Goal: Information Seeking & Learning: Learn about a topic

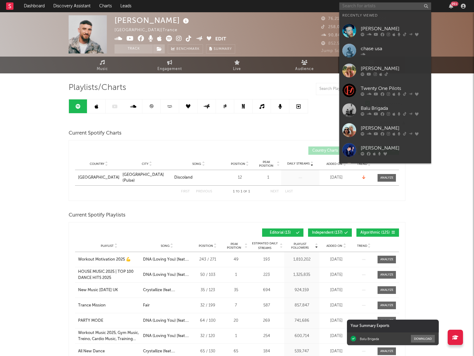
click at [360, 8] on input "text" at bounding box center [385, 6] width 92 height 8
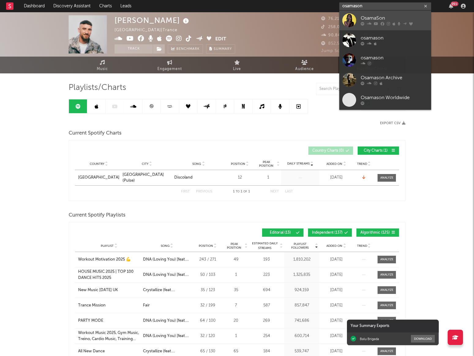
type input "osamason"
click at [368, 21] on div "OsamaSon" at bounding box center [394, 18] width 67 height 7
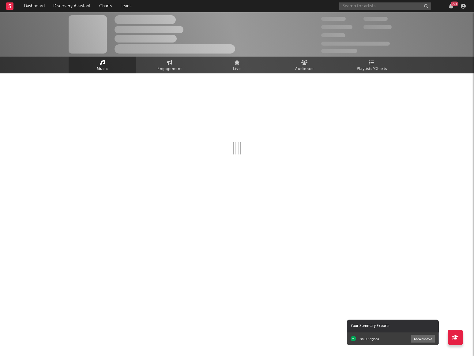
select select "6m"
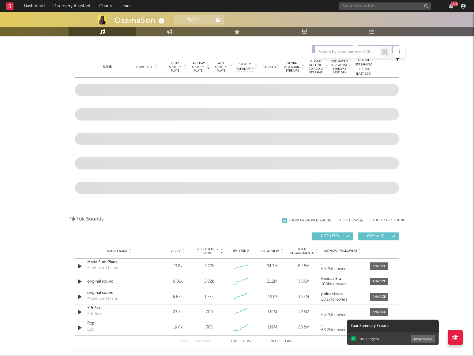
scroll to position [268, 0]
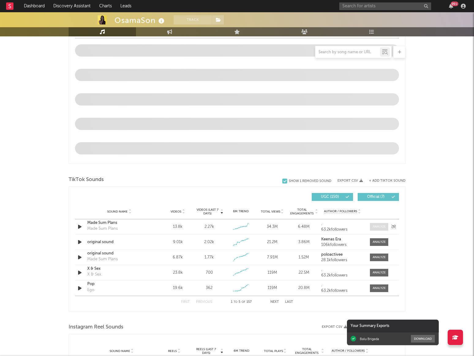
click at [379, 225] on div at bounding box center [379, 227] width 13 height 5
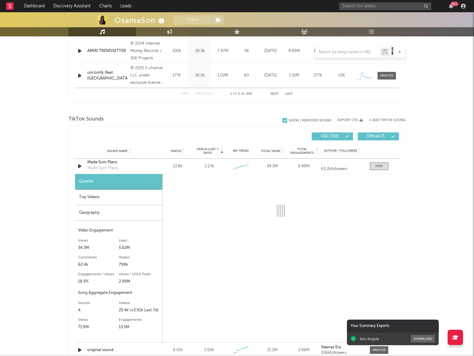
select select "6m"
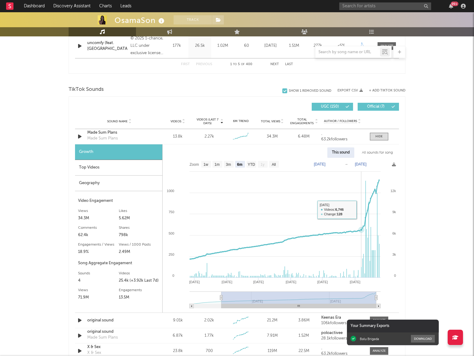
scroll to position [374, 0]
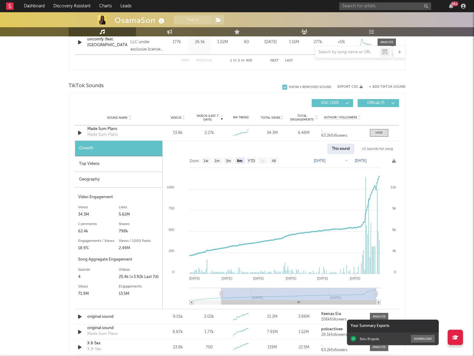
click at [437, 123] on div "OsamaSon Track [GEOGRAPHIC_DATA] | Hip-Hop/Rap Edit Track Benchmark Summary 381…" at bounding box center [237, 185] width 474 height 1094
